Goal: Book appointment/travel/reservation

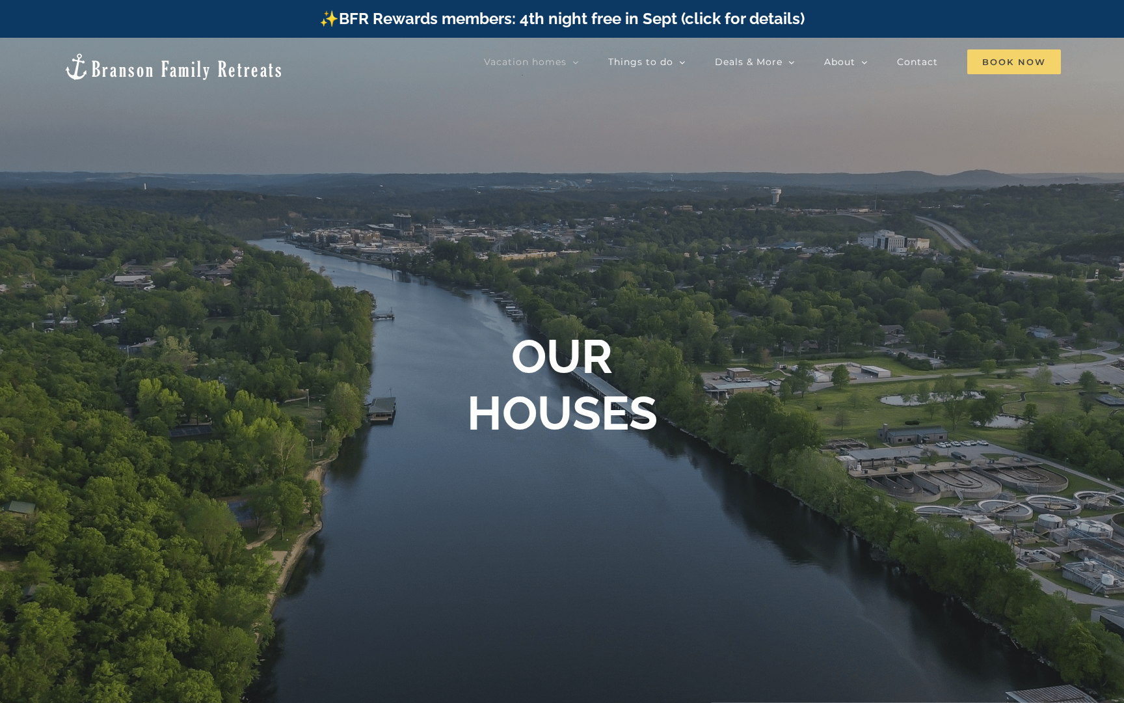
click at [1007, 61] on span "Book Now" at bounding box center [1015, 61] width 94 height 25
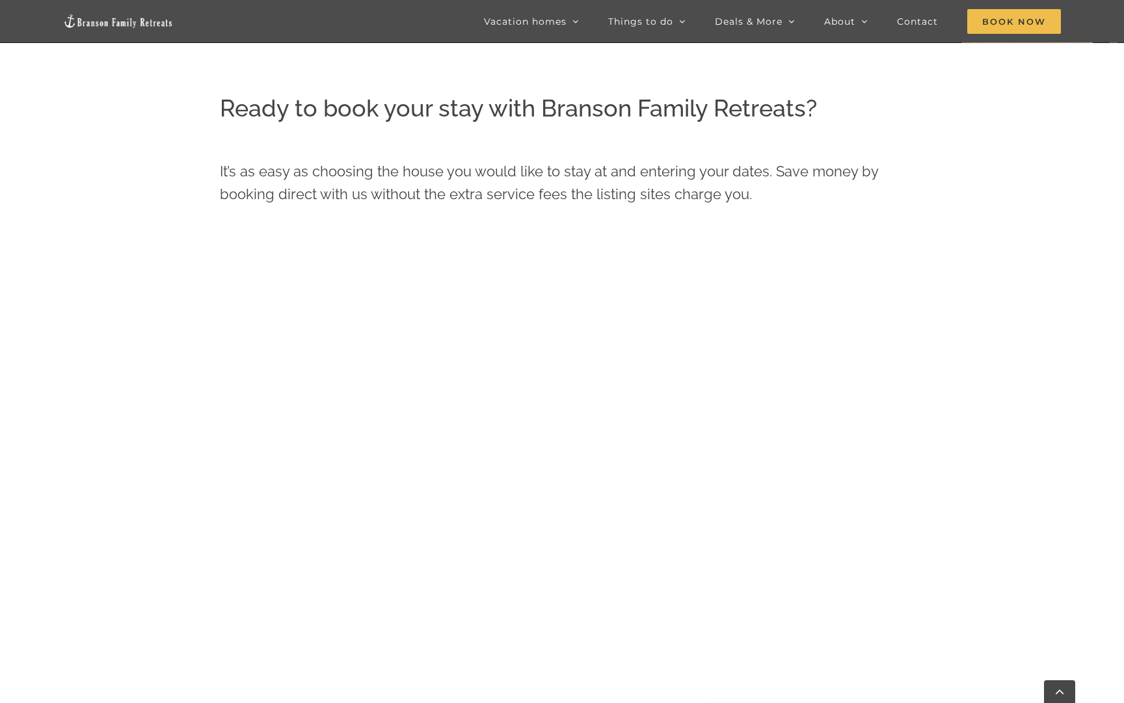
scroll to position [699, 0]
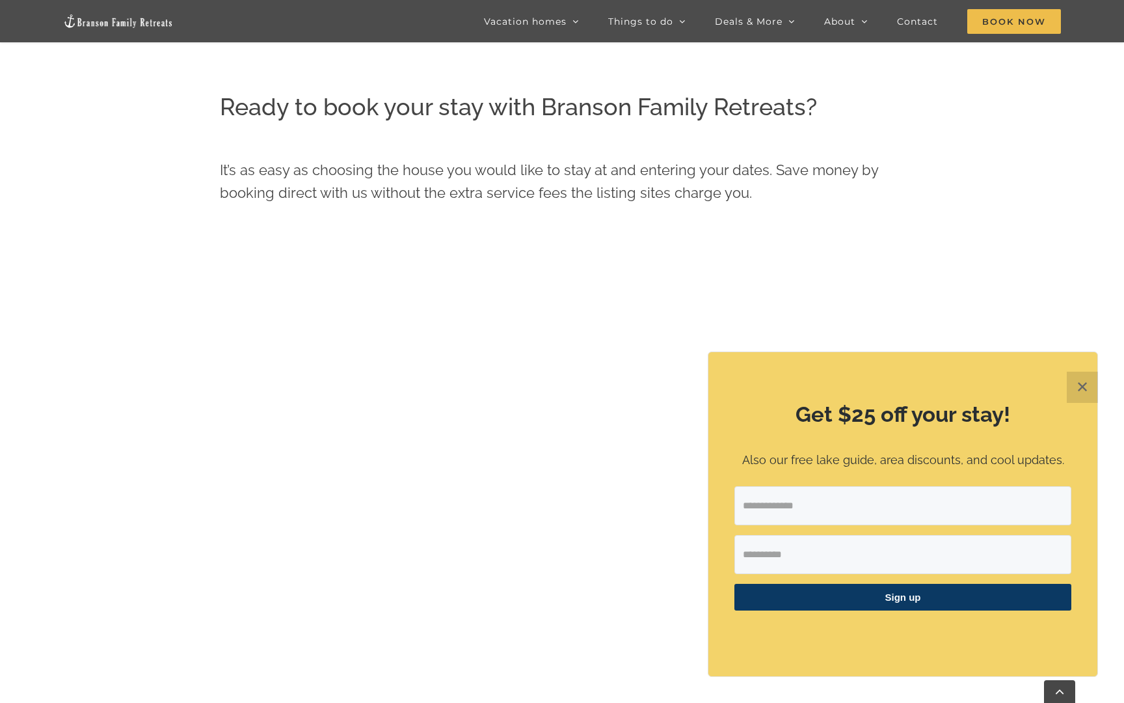
click at [1083, 386] on button "✕" at bounding box center [1082, 387] width 31 height 31
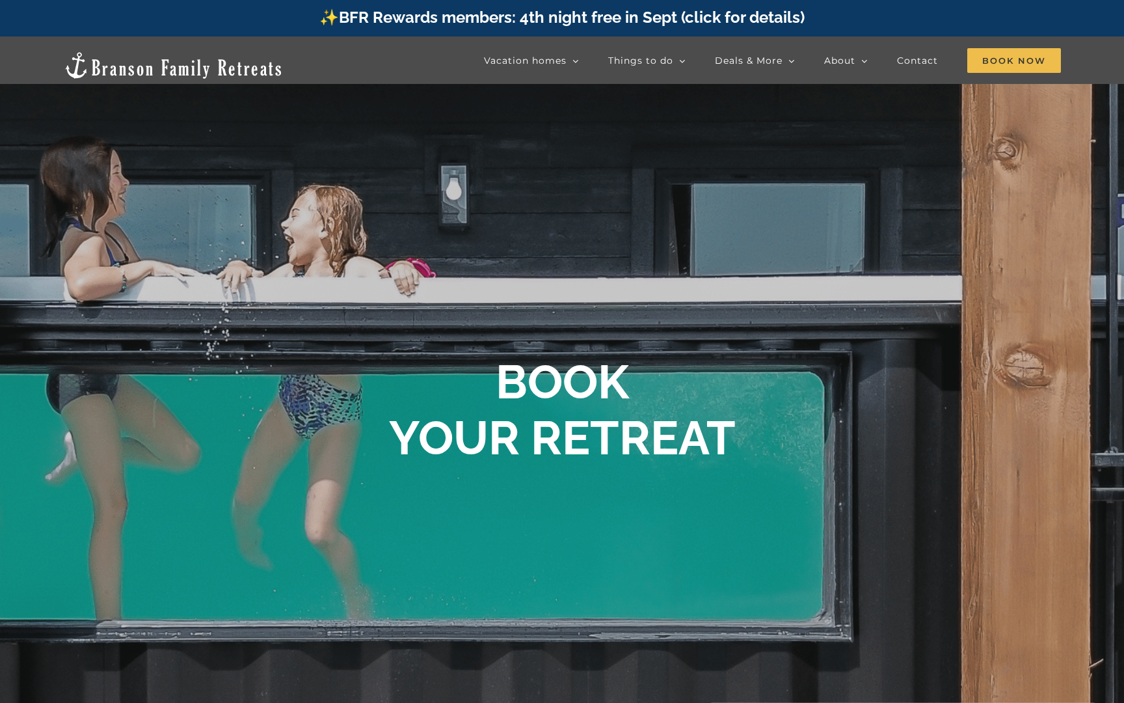
scroll to position [0, 0]
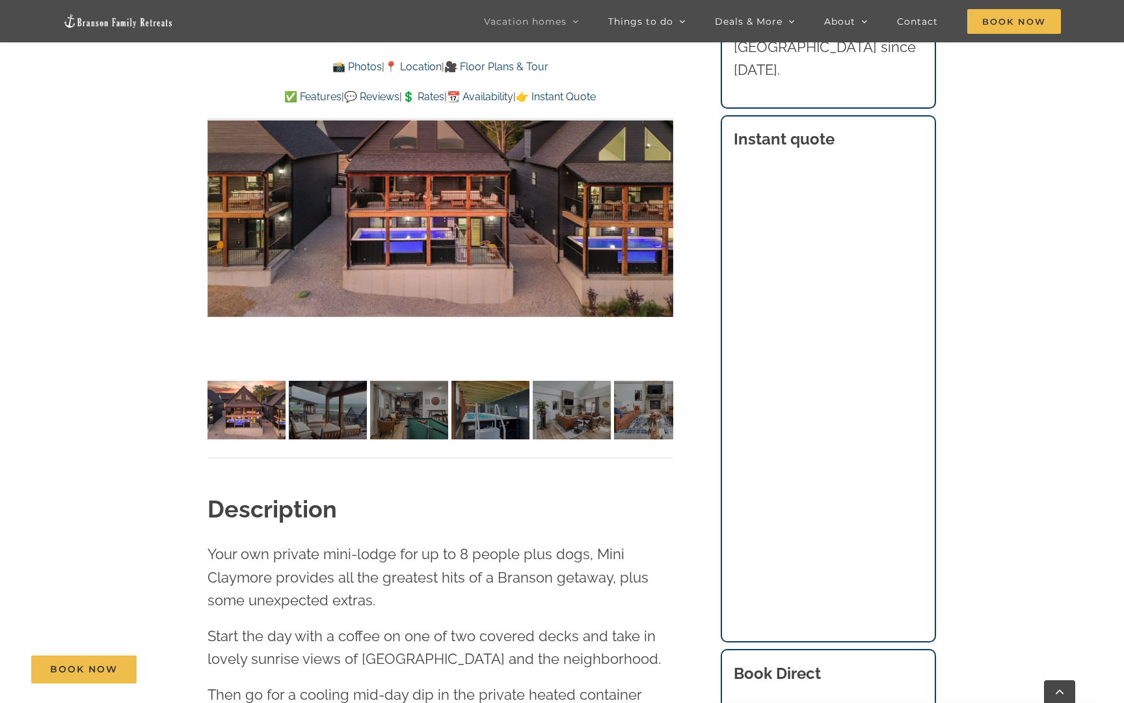
scroll to position [1121, 0]
